Goal: Information Seeking & Learning: Learn about a topic

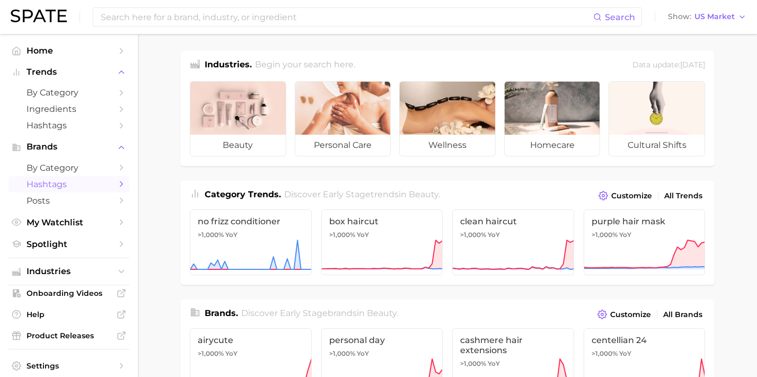
click at [84, 182] on span "Hashtags" at bounding box center [69, 184] width 85 height 10
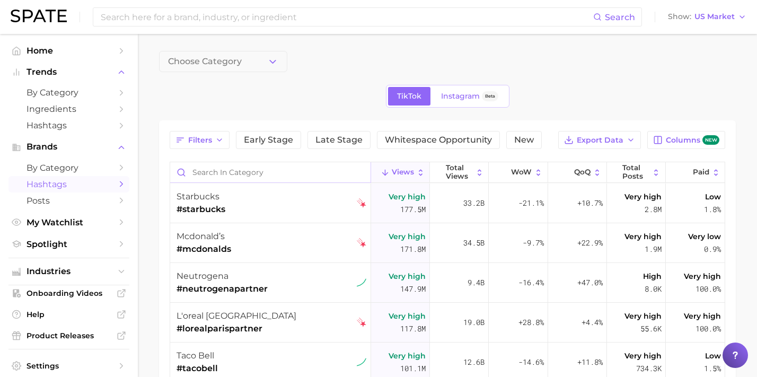
click at [225, 166] on input "Search in category" at bounding box center [270, 172] width 200 height 20
type input "3"
type input "#k18results"
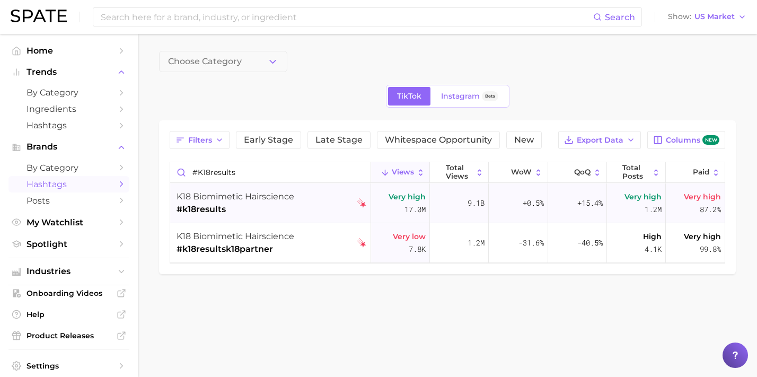
click at [338, 203] on div "k18 biomimetic hairscience #k18results" at bounding box center [272, 204] width 190 height 40
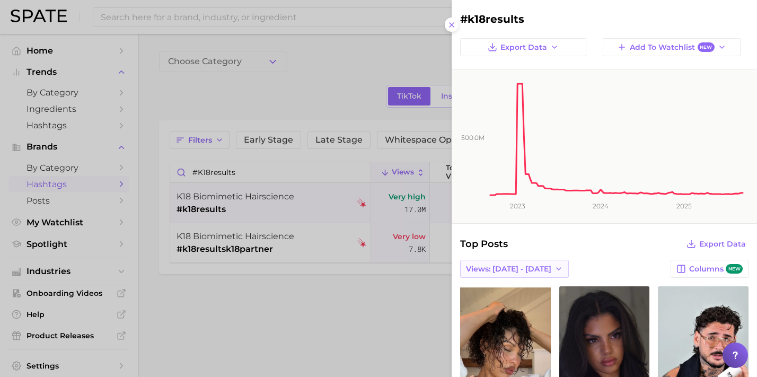
click at [522, 267] on span "Views: [DATE] - [DATE]" at bounding box center [508, 269] width 85 height 9
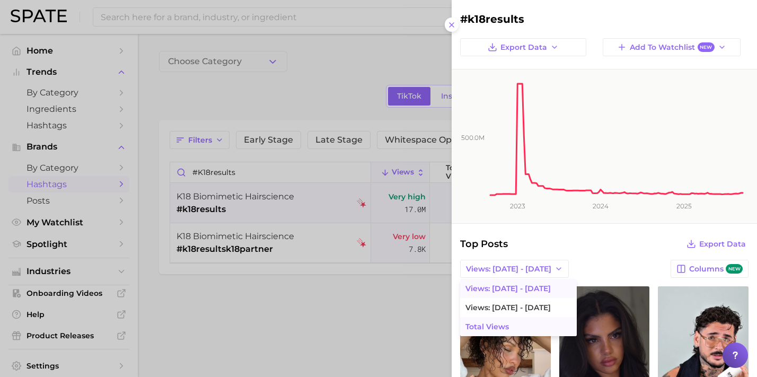
click at [503, 326] on span "Total Views" at bounding box center [487, 326] width 43 height 9
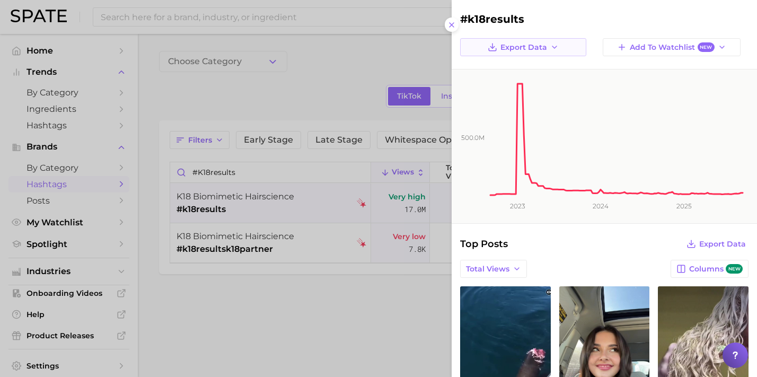
click at [542, 46] on span "Export Data" at bounding box center [524, 47] width 47 height 9
click at [543, 66] on span "Time Series CSV" at bounding box center [519, 67] width 62 height 9
click at [451, 21] on icon at bounding box center [452, 25] width 8 height 8
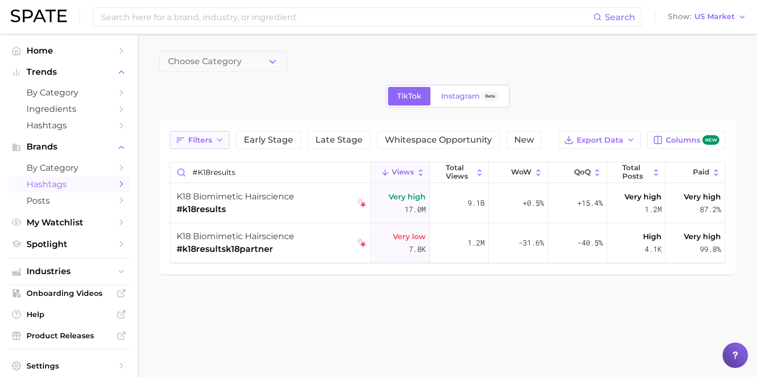
click at [210, 142] on span "Filters" at bounding box center [200, 140] width 24 height 9
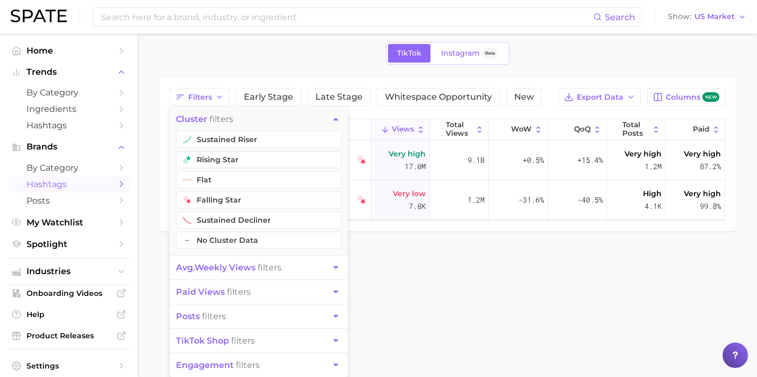
scroll to position [43, 0]
click at [275, 269] on button "avg. weekly views filters" at bounding box center [259, 268] width 178 height 24
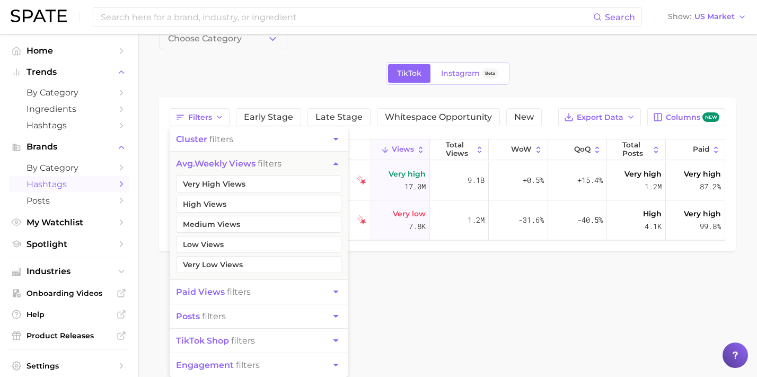
click at [337, 163] on icon "button" at bounding box center [335, 163] width 5 height 3
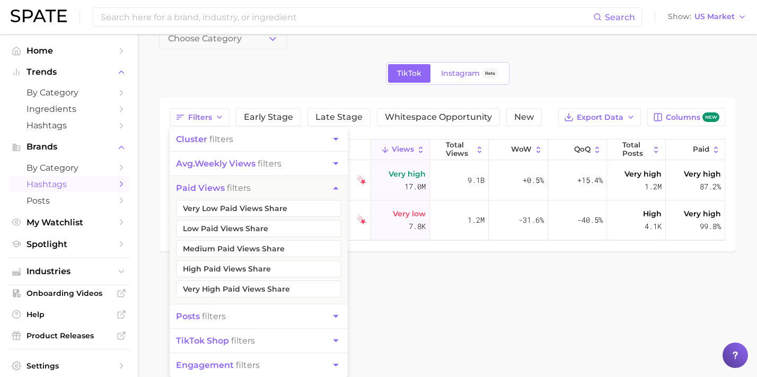
click at [407, 332] on body "Search Show US Market Home Trends by Category Ingredients Hashtags Brands by Ca…" at bounding box center [378, 165] width 757 height 377
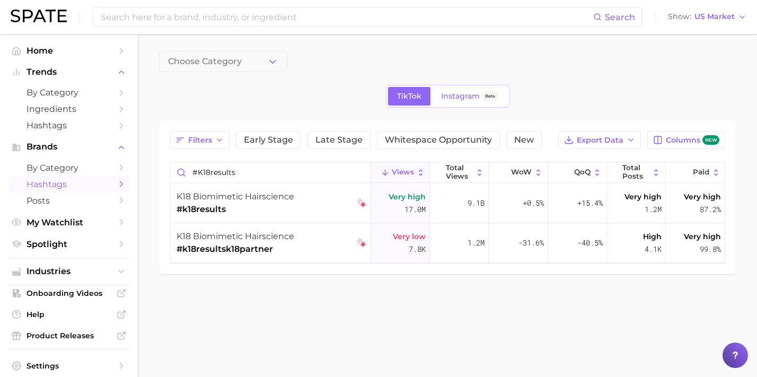
click at [404, 172] on span "Views" at bounding box center [403, 172] width 22 height 8
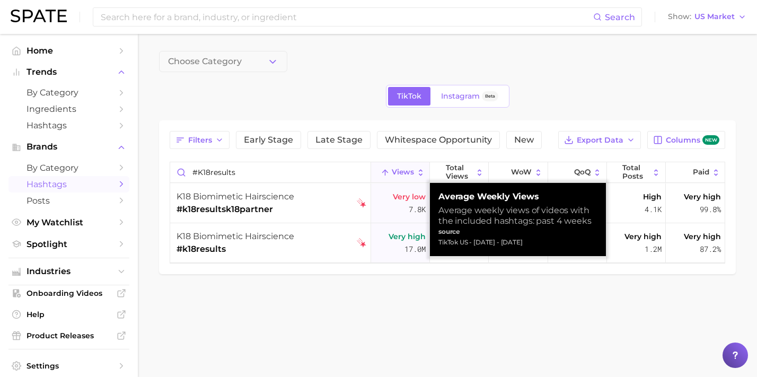
click at [404, 172] on span "Views" at bounding box center [403, 172] width 22 height 8
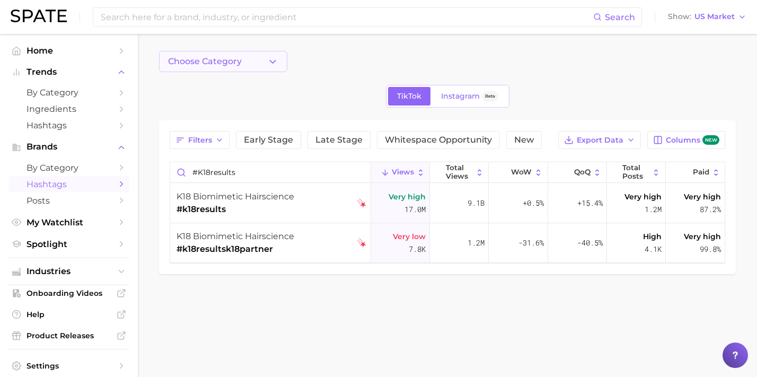
click at [266, 57] on button "Choose Category" at bounding box center [223, 61] width 128 height 21
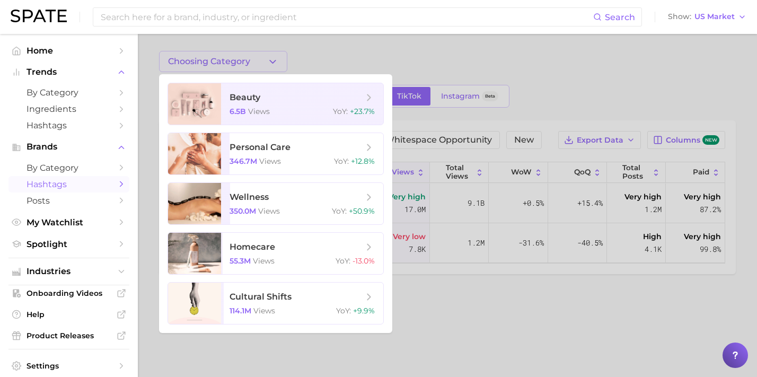
click at [266, 57] on div at bounding box center [378, 188] width 757 height 377
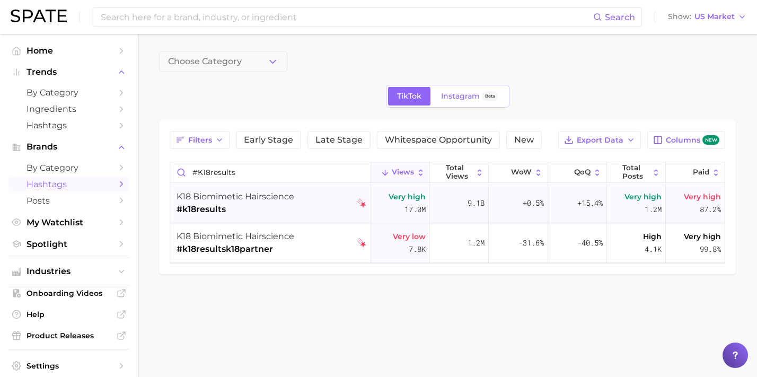
click at [316, 208] on div "k18 biomimetic hairscience #k18results" at bounding box center [272, 204] width 190 height 40
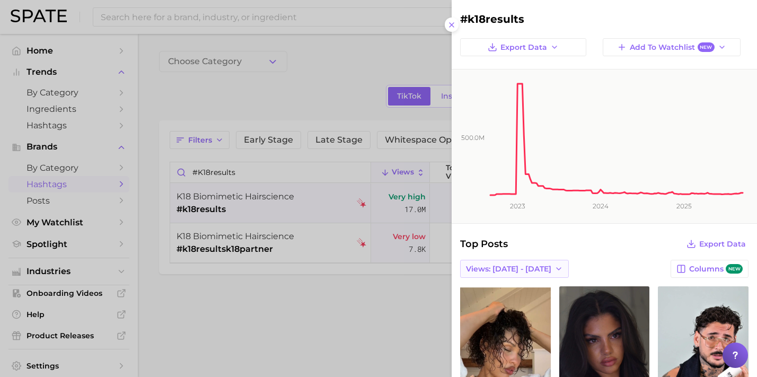
click at [526, 270] on span "Views: [DATE] - [DATE]" at bounding box center [508, 269] width 85 height 9
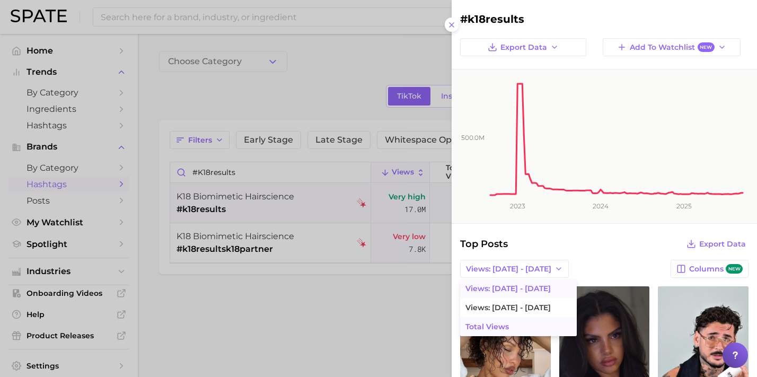
click at [520, 329] on button "Total Views" at bounding box center [518, 326] width 117 height 19
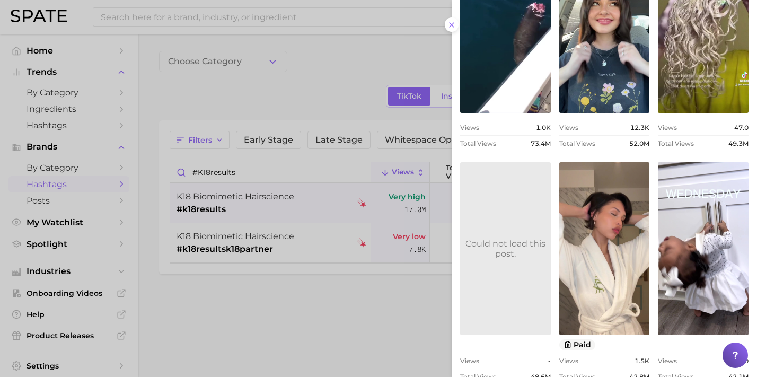
scroll to position [143, 0]
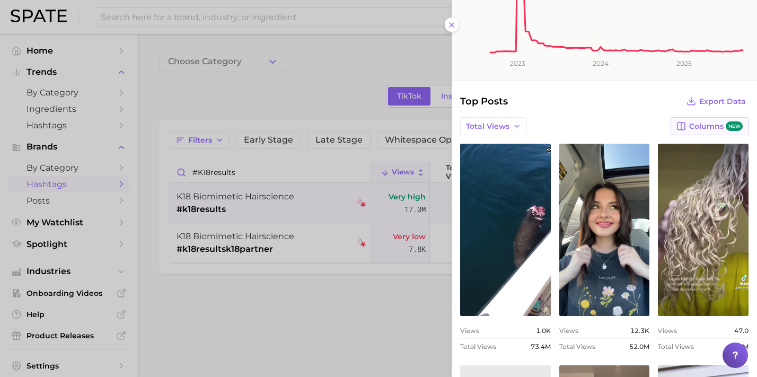
click at [697, 121] on span "Columns new" at bounding box center [717, 126] width 54 height 10
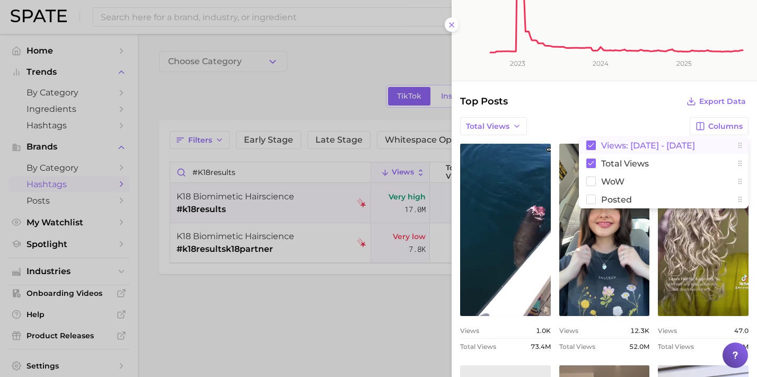
click at [592, 146] on rect at bounding box center [592, 146] width 10 height 10
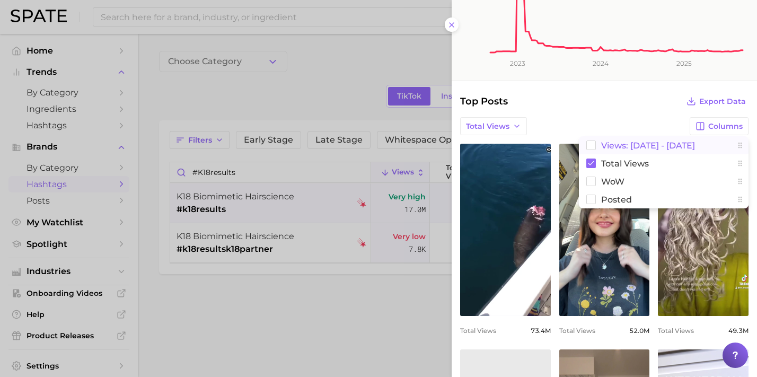
click at [610, 90] on div "#k18results Export Data Add to Watchlist New 500.0m 2023 2024 2025 Top Posts Ex…" at bounding box center [605, 344] width 306 height 974
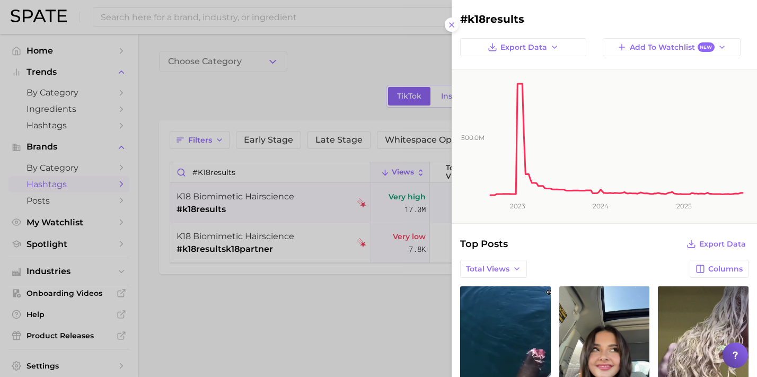
scroll to position [0, 0]
click at [551, 50] on icon "button" at bounding box center [555, 47] width 8 height 8
click at [552, 69] on button "Time Series CSV" at bounding box center [528, 66] width 117 height 19
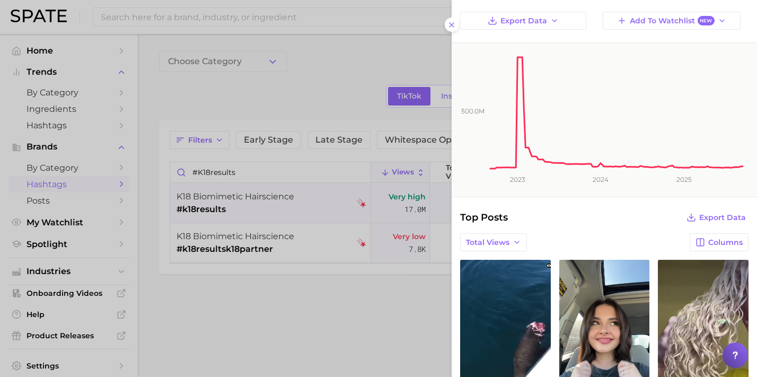
scroll to position [32, 0]
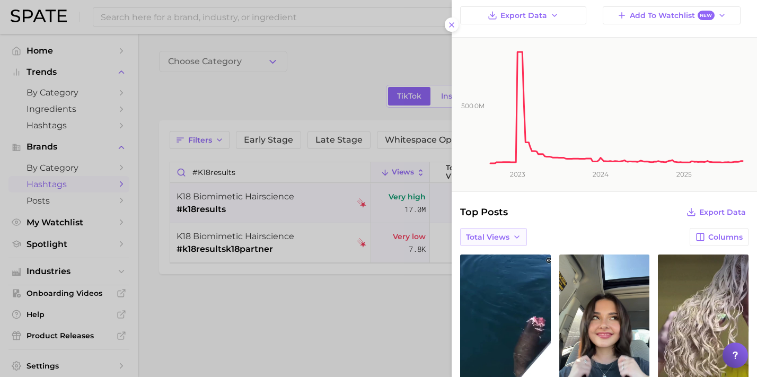
click at [501, 237] on span "Total Views" at bounding box center [487, 237] width 43 height 9
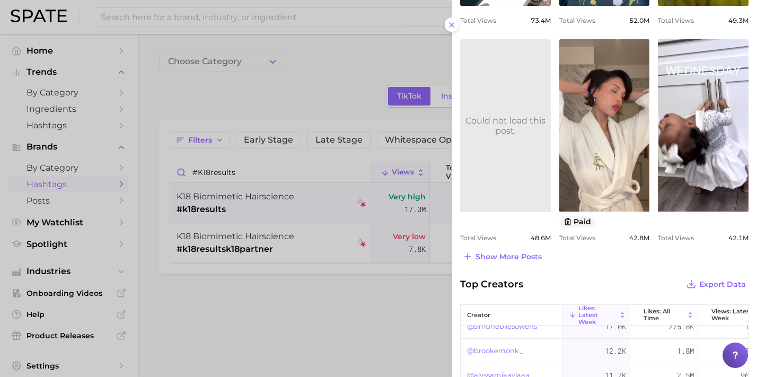
scroll to position [453, 0]
click at [519, 260] on button "Show more posts" at bounding box center [502, 256] width 84 height 15
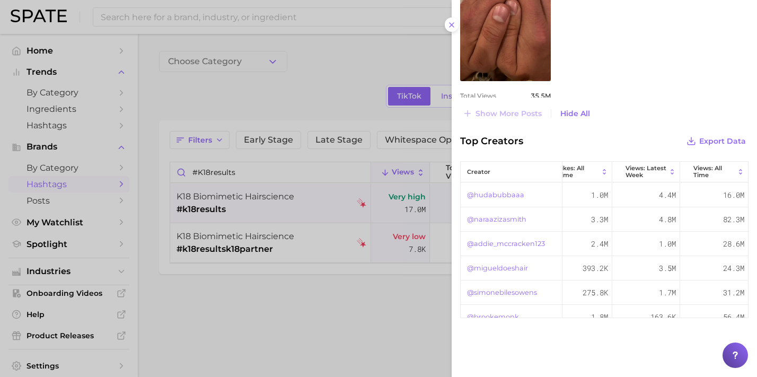
scroll to position [0, 86]
click at [418, 332] on div at bounding box center [378, 188] width 757 height 377
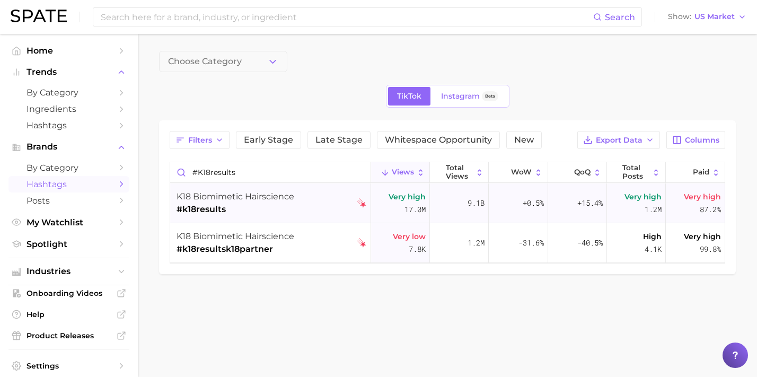
click at [472, 202] on span "9.1b" at bounding box center [476, 203] width 17 height 13
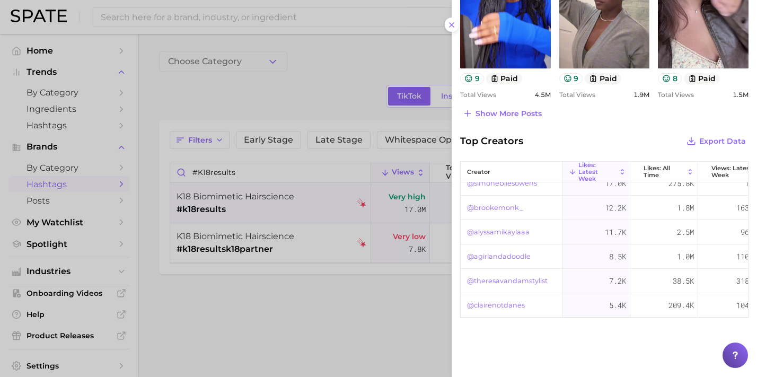
scroll to position [109, 0]
click at [737, 357] on icon at bounding box center [735, 355] width 11 height 11
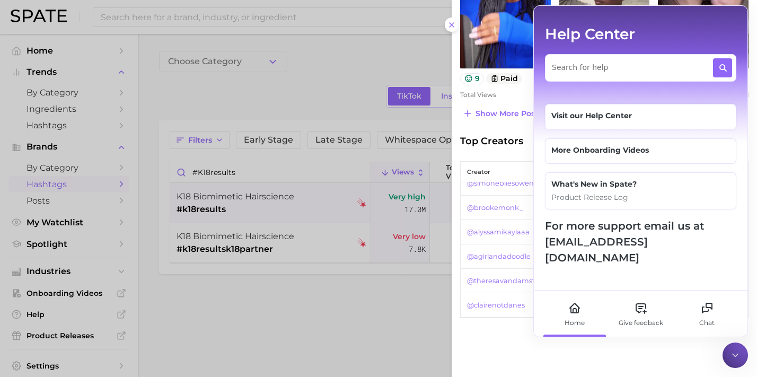
click at [734, 351] on icon at bounding box center [735, 355] width 11 height 11
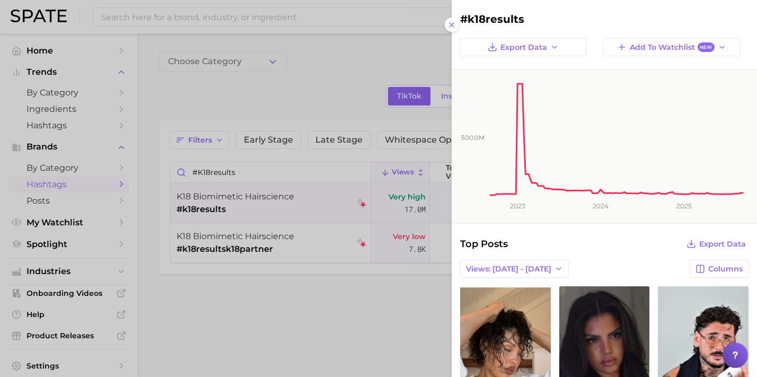
scroll to position [0, 0]
click at [451, 327] on div "#k18results Export Data Add to Watchlist New 500.0m 2023 2024 2025 Top Posts Ex…" at bounding box center [378, 327] width 757 height 0
click at [451, 23] on line at bounding box center [452, 25] width 4 height 4
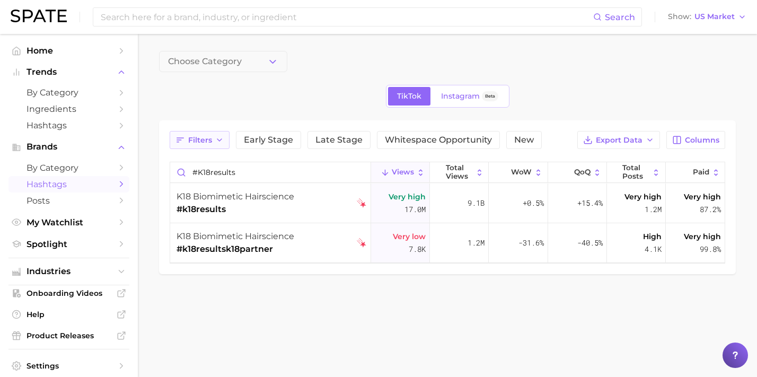
click at [204, 141] on span "Filters" at bounding box center [200, 140] width 24 height 9
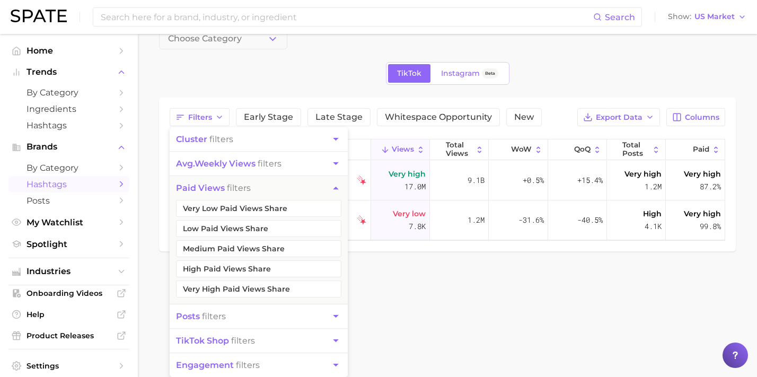
scroll to position [23, 0]
click at [257, 316] on button "posts filters" at bounding box center [259, 316] width 178 height 24
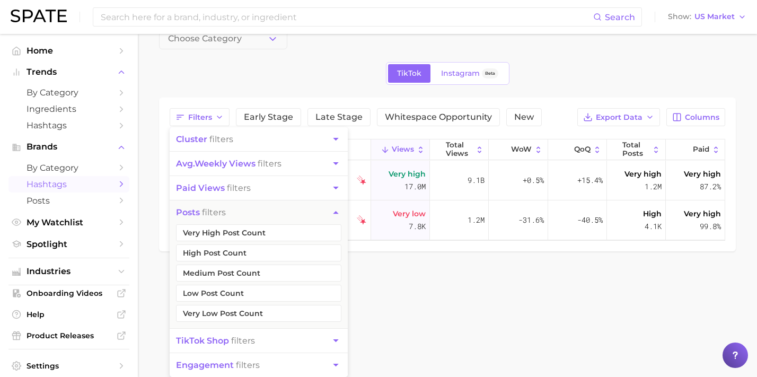
click at [281, 369] on button "engagement filters" at bounding box center [259, 365] width 178 height 24
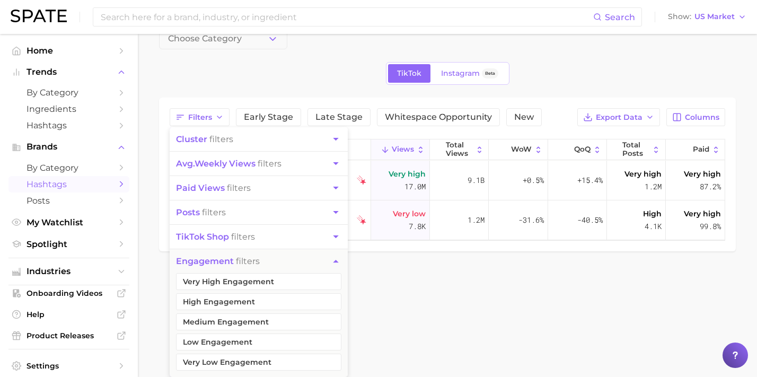
click at [276, 165] on button "avg. weekly views filters" at bounding box center [259, 164] width 178 height 24
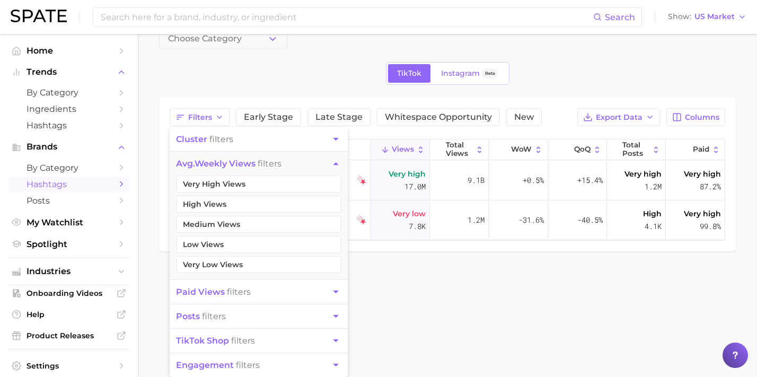
click at [310, 298] on button "paid views filters" at bounding box center [259, 292] width 178 height 24
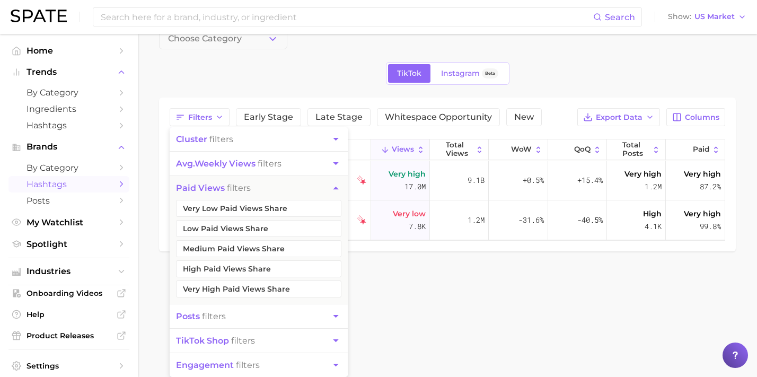
click at [413, 296] on main "Choose Category TikTok Instagram Beta Filters cluster filters avg. weekly views…" at bounding box center [448, 157] width 620 height 293
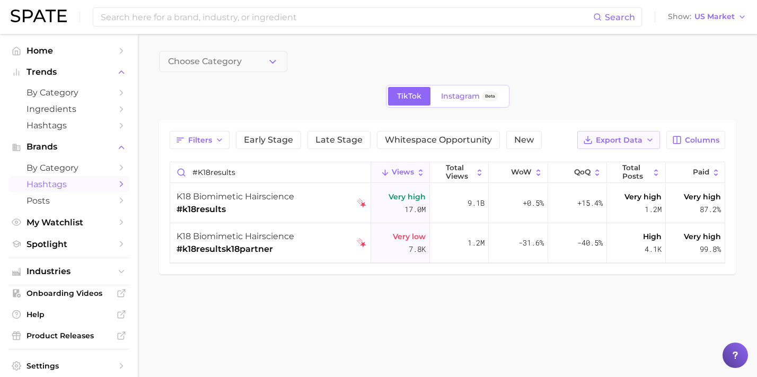
click at [641, 141] on span "Export Data" at bounding box center [619, 140] width 47 height 9
click at [536, 140] on div "Filters Early Stage Late Stage Whitespace Opportunity New Export Data Table Dat…" at bounding box center [448, 140] width 556 height 18
click at [260, 208] on span "#k18results" at bounding box center [236, 209] width 118 height 13
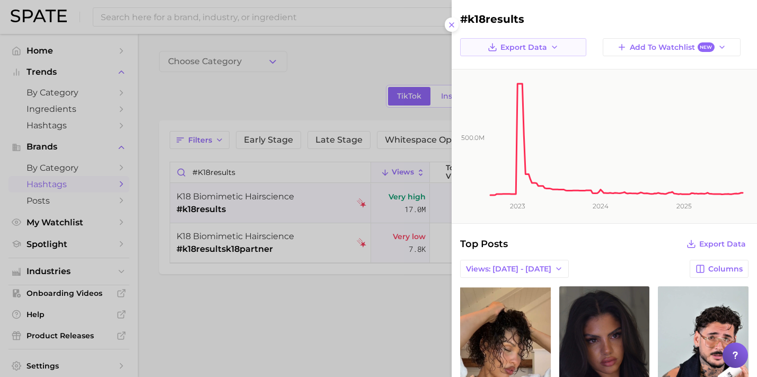
click at [552, 46] on icon "button" at bounding box center [555, 47] width 8 height 8
click at [537, 248] on div "Top Posts Export Data" at bounding box center [604, 244] width 289 height 15
click at [599, 238] on div "Top Posts Export Data" at bounding box center [604, 244] width 289 height 15
click at [454, 21] on icon at bounding box center [452, 25] width 8 height 8
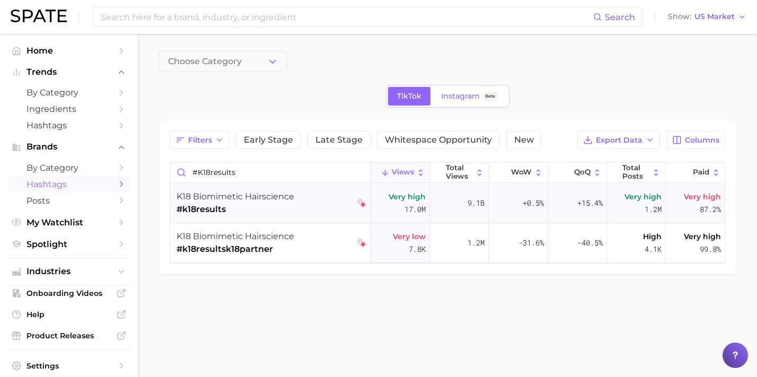
click at [327, 200] on div "k18 biomimetic hairscience #k18results" at bounding box center [272, 204] width 190 height 40
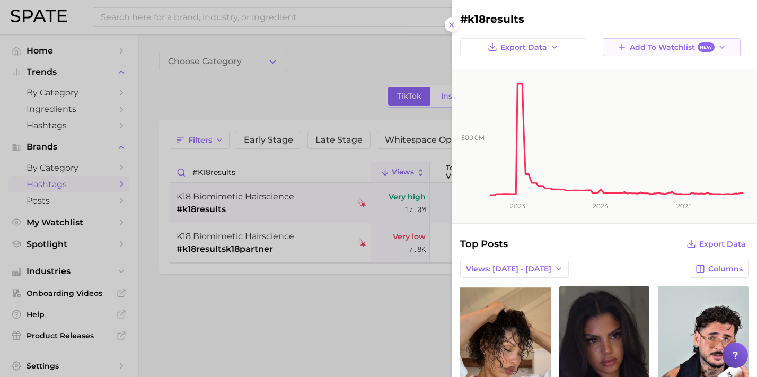
click at [650, 49] on span "Add to Watchlist New" at bounding box center [672, 47] width 84 height 10
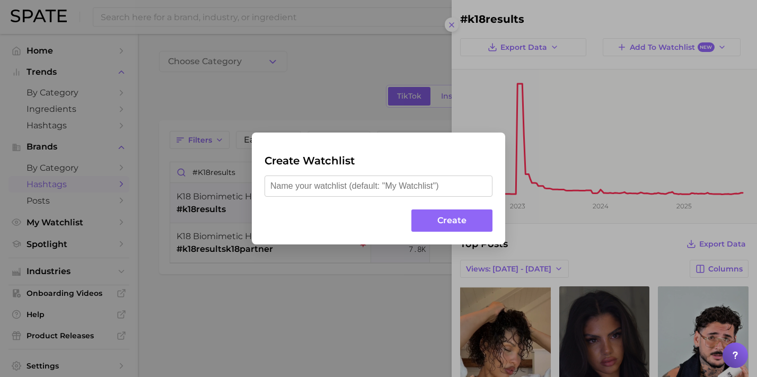
click at [446, 97] on div "Create Watchlist Create" at bounding box center [378, 188] width 757 height 377
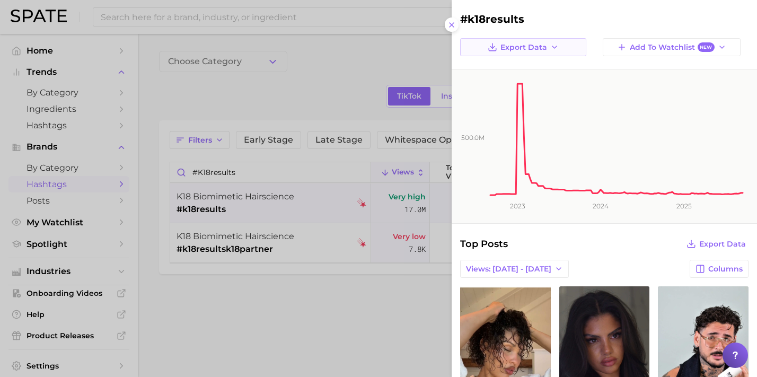
click at [506, 51] on span "Export Data" at bounding box center [524, 47] width 47 height 9
click at [572, 246] on div "Top Posts Export Data" at bounding box center [604, 244] width 289 height 15
click at [343, 334] on div at bounding box center [378, 188] width 757 height 377
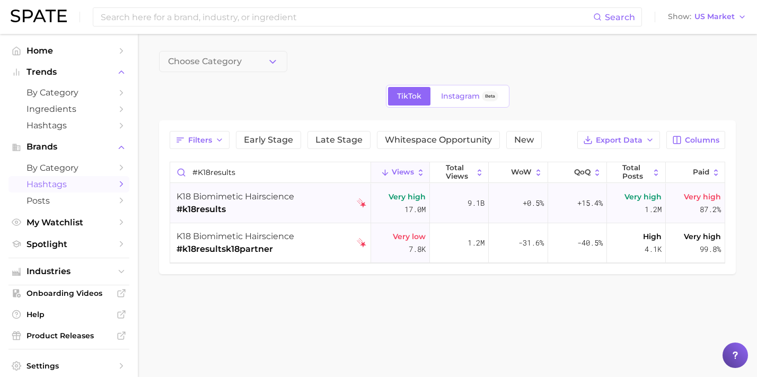
click at [405, 207] on span "17.0m" at bounding box center [415, 209] width 21 height 13
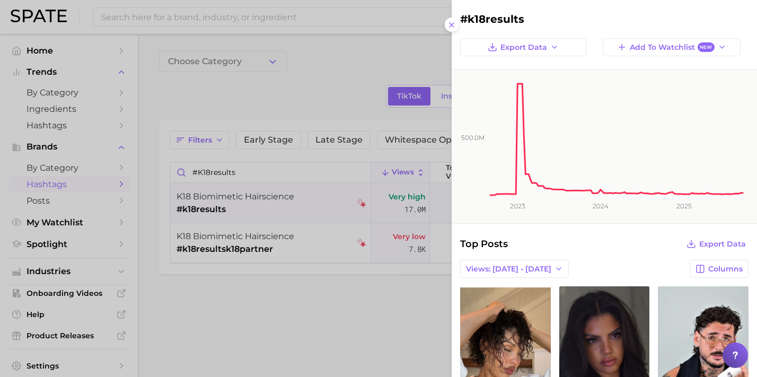
click at [368, 319] on div at bounding box center [378, 188] width 757 height 377
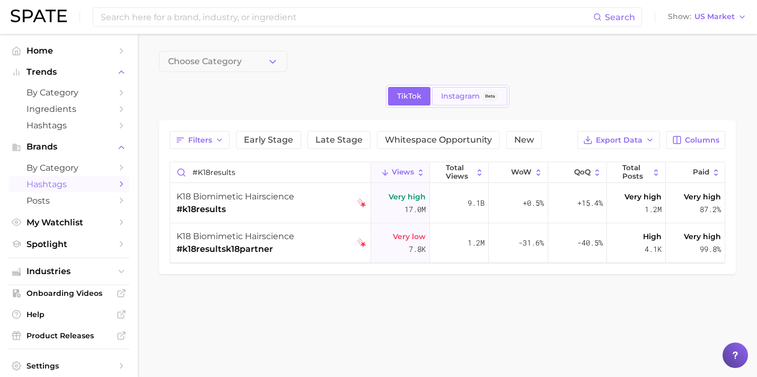
click at [461, 93] on span "Instagram" at bounding box center [460, 96] width 39 height 9
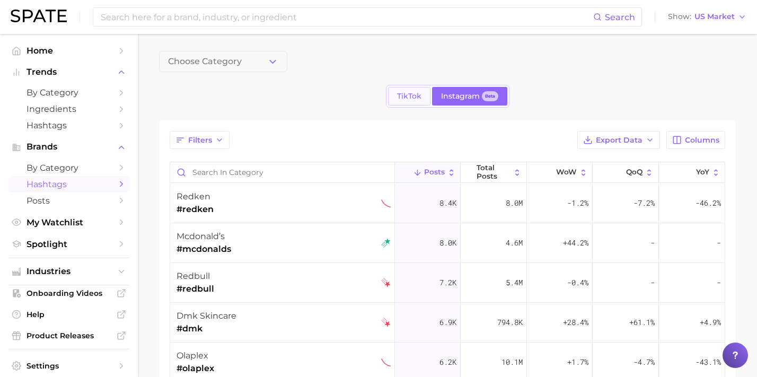
click at [421, 96] on span "TikTok" at bounding box center [409, 96] width 24 height 9
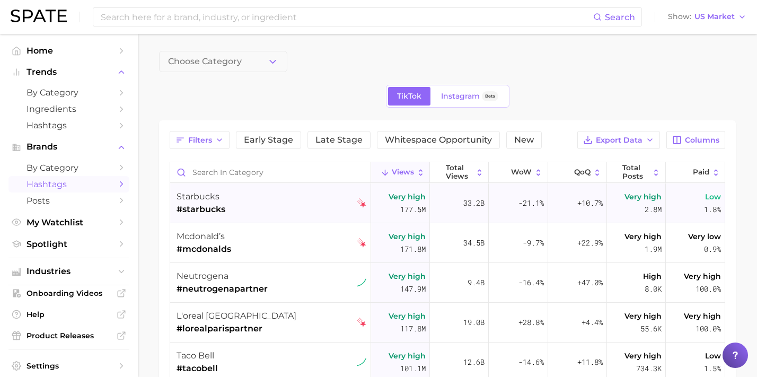
click at [460, 197] on div "33.2b" at bounding box center [459, 204] width 59 height 40
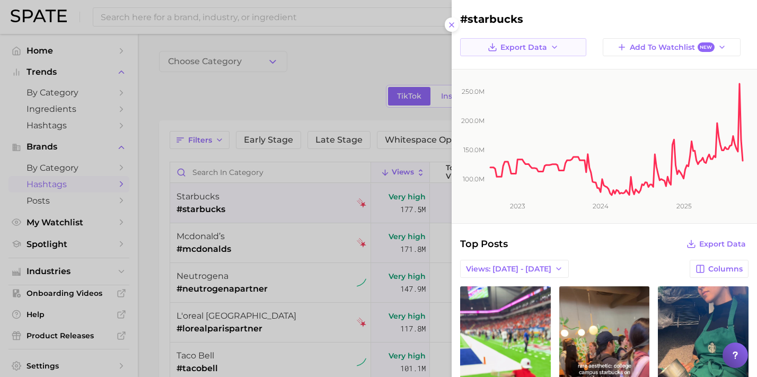
click at [521, 43] on span "Export Data" at bounding box center [524, 47] width 47 height 9
click at [374, 84] on div at bounding box center [378, 188] width 757 height 377
click at [452, 21] on icon at bounding box center [452, 25] width 8 height 8
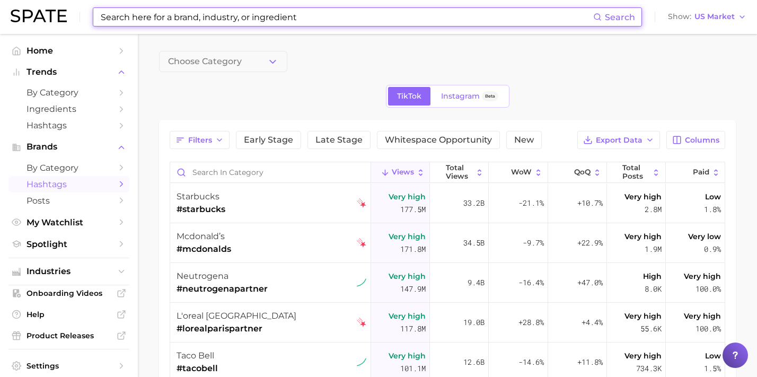
click at [333, 18] on input at bounding box center [347, 17] width 494 height 18
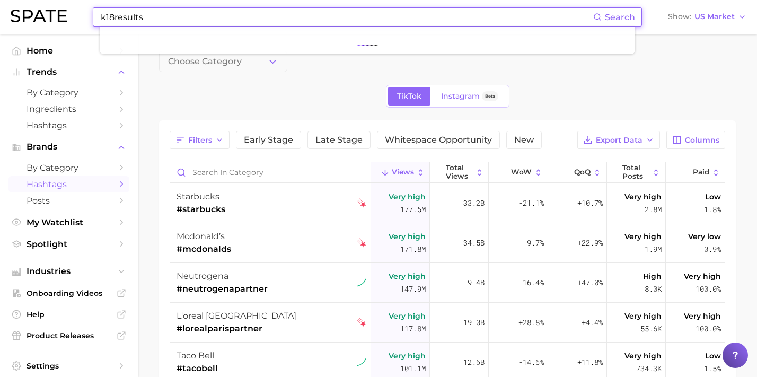
type input "k18results"
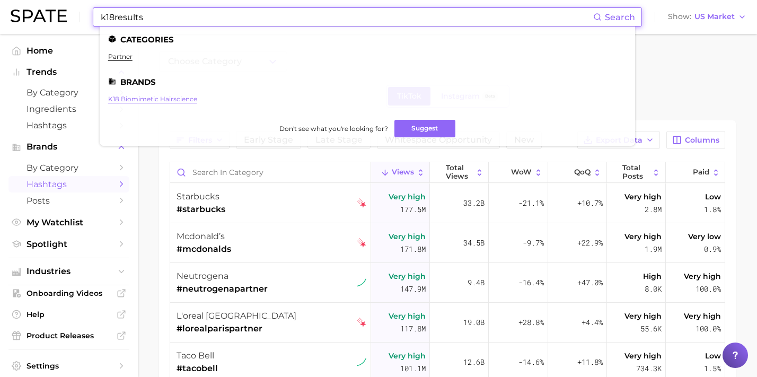
click at [175, 97] on link "k18 biomimetic hairscience" at bounding box center [152, 99] width 89 height 8
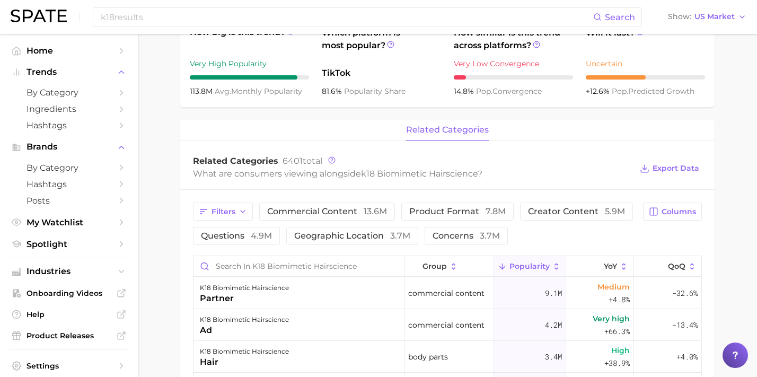
scroll to position [347, 0]
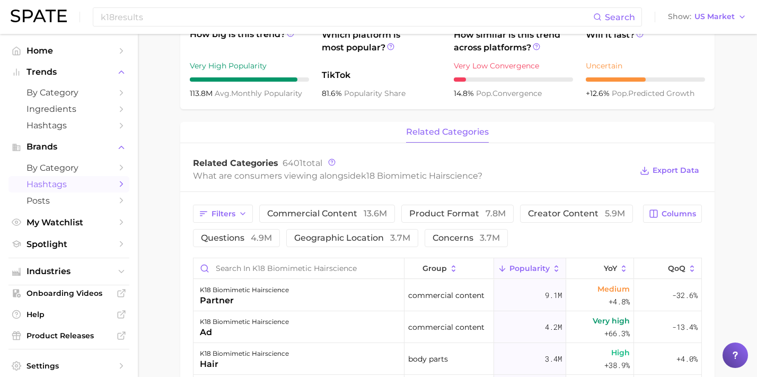
click at [64, 186] on link "Hashtags" at bounding box center [68, 184] width 121 height 16
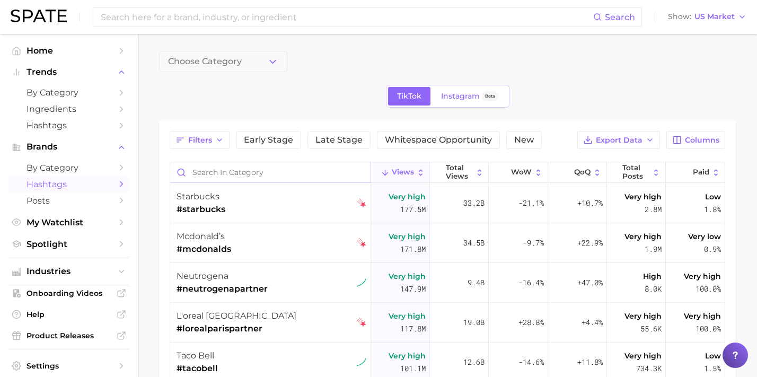
click at [233, 180] on input "Search in category" at bounding box center [270, 172] width 200 height 20
type input "k18results"
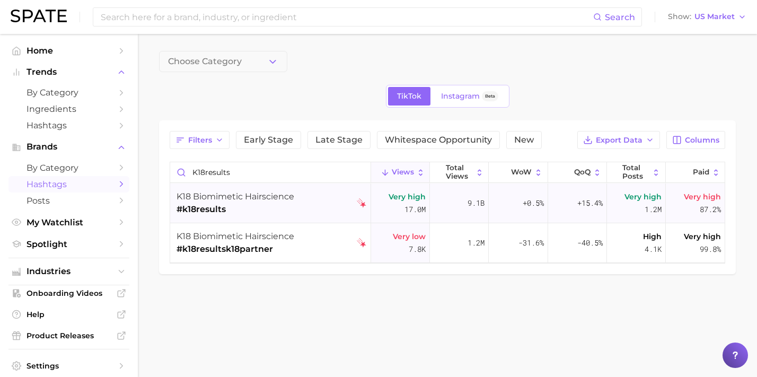
click at [314, 196] on div "k18 biomimetic hairscience #k18results" at bounding box center [272, 204] width 190 height 40
